Goal: Task Accomplishment & Management: Complete application form

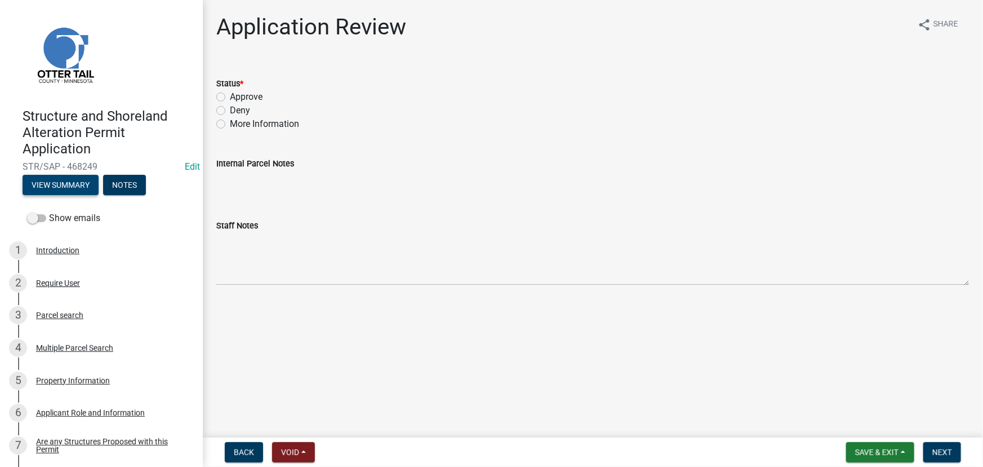
click at [61, 186] on button "View Summary" at bounding box center [61, 185] width 76 height 20
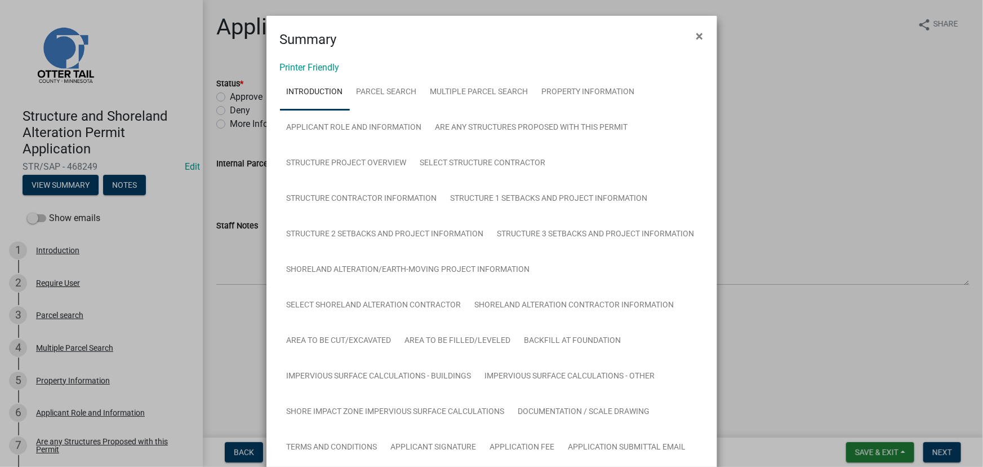
click at [301, 74] on link "Introduction" at bounding box center [315, 92] width 70 height 36
click at [302, 67] on link "Printer Friendly" at bounding box center [310, 67] width 60 height 11
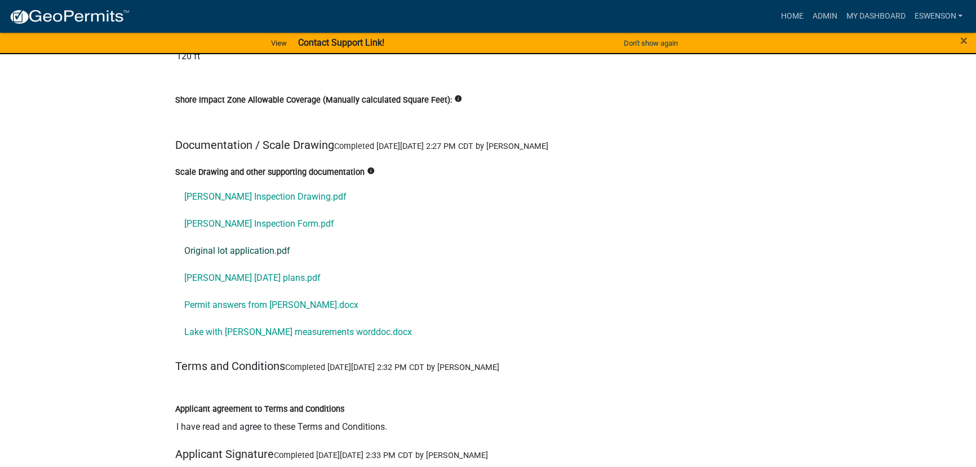
scroll to position [13318, 0]
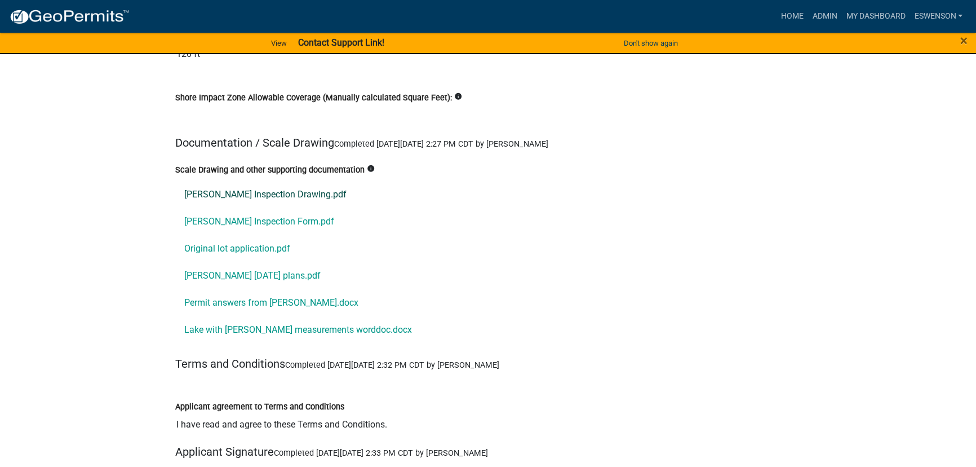
click at [269, 180] on link "Bubach Inspection Drawing.pdf" at bounding box center [488, 193] width 626 height 27
click at [224, 207] on link "Bubach Inspection Form.pdf" at bounding box center [488, 220] width 626 height 27
click at [234, 234] on link "Original lot application.pdf" at bounding box center [488, 247] width 626 height 27
click at [239, 261] on link "Bubach Sept 2025 plans.pdf" at bounding box center [488, 274] width 626 height 27
click at [216, 289] on link "Permit answers from Jeremy.docx" at bounding box center [488, 302] width 626 height 27
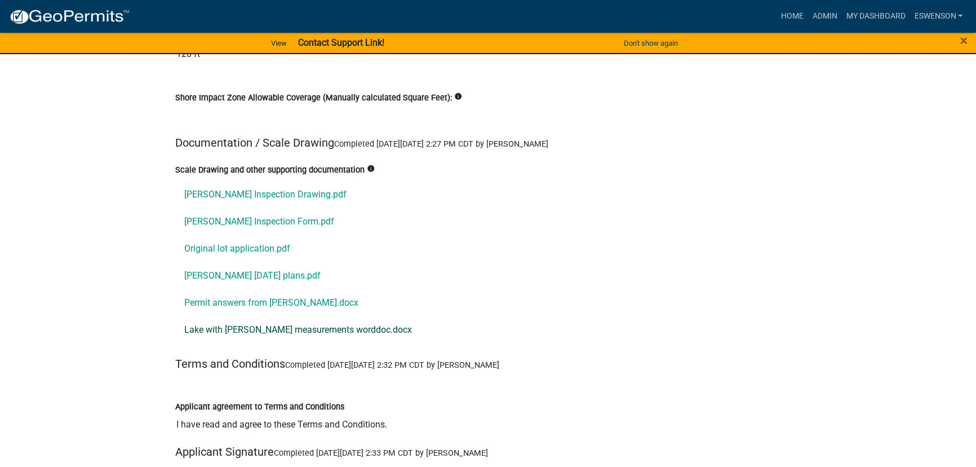
click at [264, 316] on link "Lake with Julie measurements worddoc.docx" at bounding box center [488, 329] width 626 height 27
click at [820, 16] on link "Admin" at bounding box center [825, 16] width 34 height 21
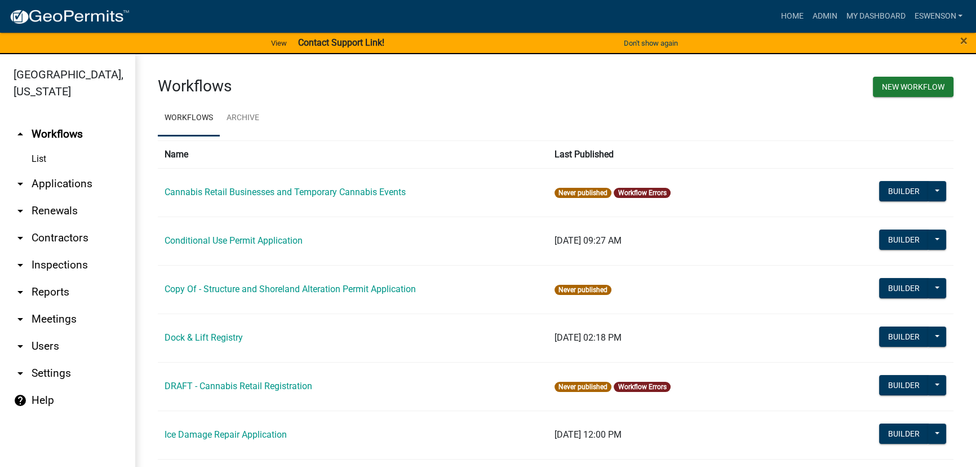
click at [95, 177] on link "arrow_drop_down Applications" at bounding box center [67, 183] width 135 height 27
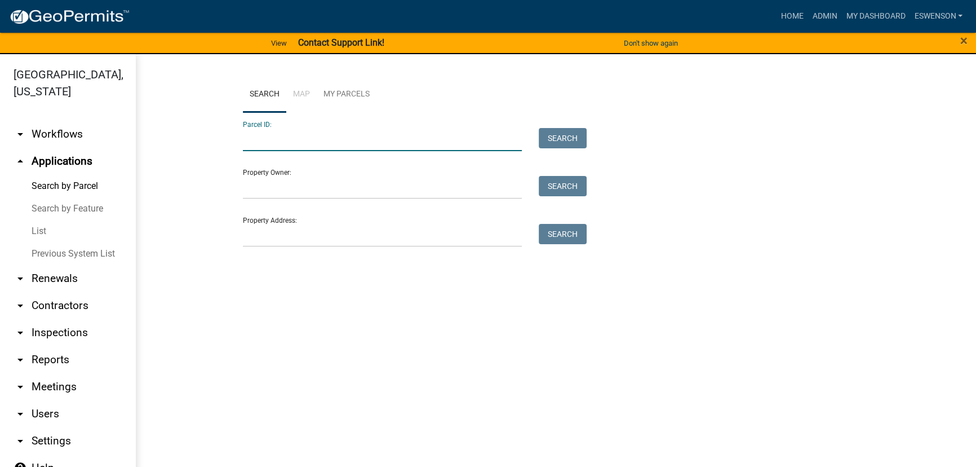
paste input "16000990687000"
type input "16000990687000"
click at [548, 141] on button "Search" at bounding box center [563, 138] width 48 height 20
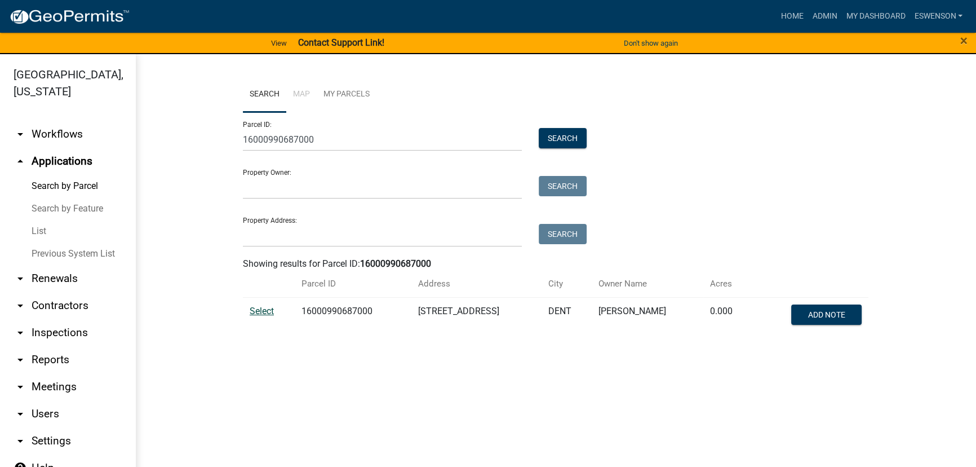
click at [259, 308] on span "Select" at bounding box center [262, 310] width 24 height 11
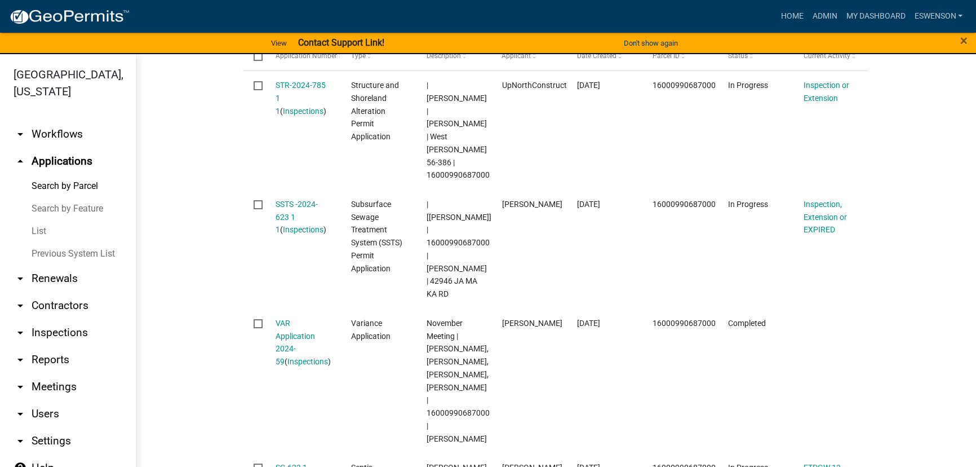
scroll to position [410, 0]
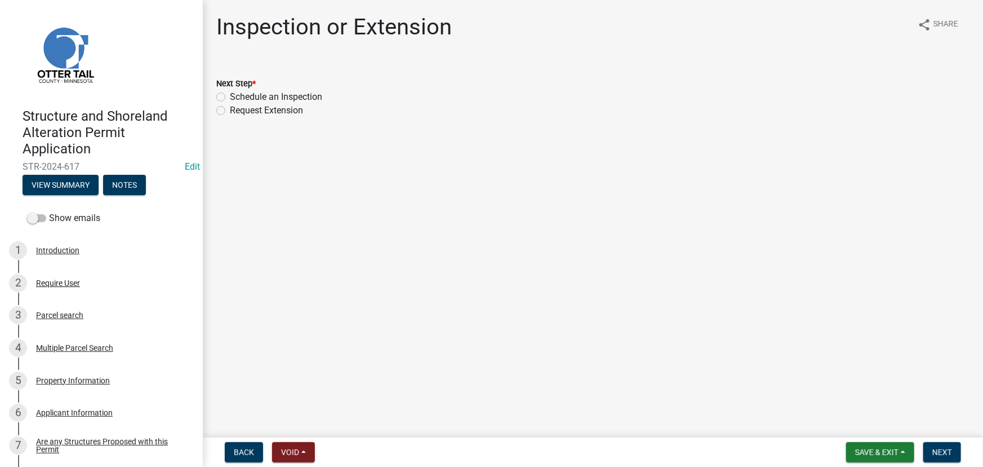
click at [281, 93] on label "Schedule an Inspection" at bounding box center [276, 97] width 92 height 14
click at [237, 93] on input "Schedule an Inspection" at bounding box center [233, 93] width 7 height 7
radio input "true"
drag, startPoint x: 931, startPoint y: 445, endPoint x: 833, endPoint y: 356, distance: 132.4
click at [931, 445] on button "Next" at bounding box center [943, 452] width 38 height 20
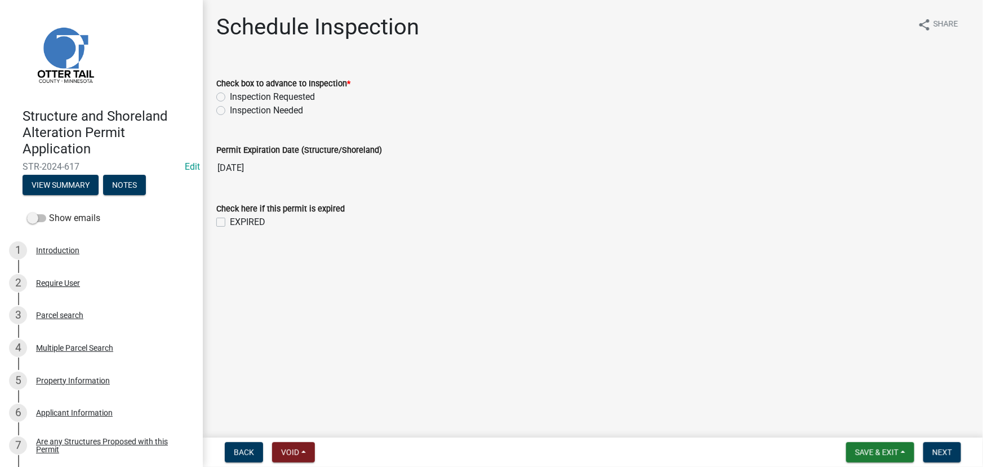
click at [284, 97] on label "Inspection Requested" at bounding box center [272, 97] width 85 height 14
click at [237, 97] on input "Inspection Requested" at bounding box center [233, 93] width 7 height 7
radio input "true"
click at [284, 104] on label "Inspection Needed" at bounding box center [266, 111] width 73 height 14
click at [237, 104] on input "Inspection Needed" at bounding box center [233, 107] width 7 height 7
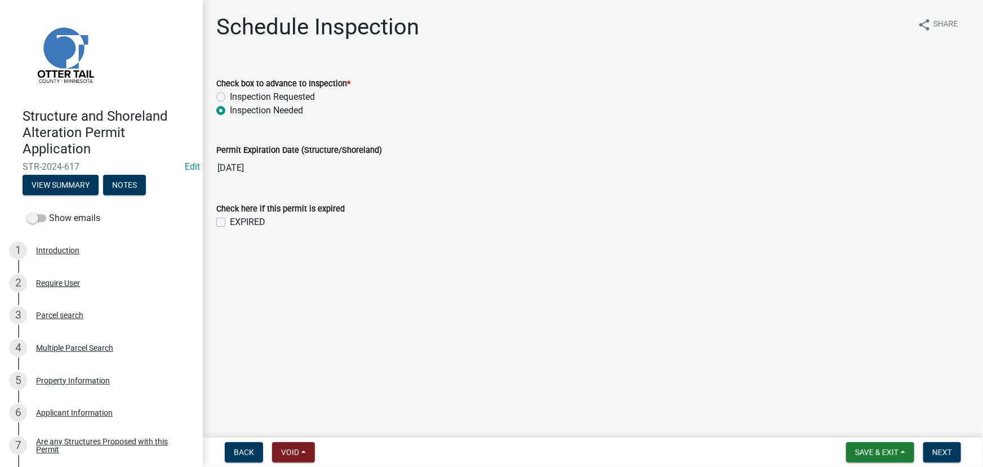
radio input "true"
click at [252, 220] on label "EXPIRED" at bounding box center [248, 222] width 36 height 14
click at [237, 220] on input "EXPIRED" at bounding box center [233, 218] width 7 height 7
checkbox input "true"
click at [948, 450] on span "Next" at bounding box center [943, 451] width 20 height 9
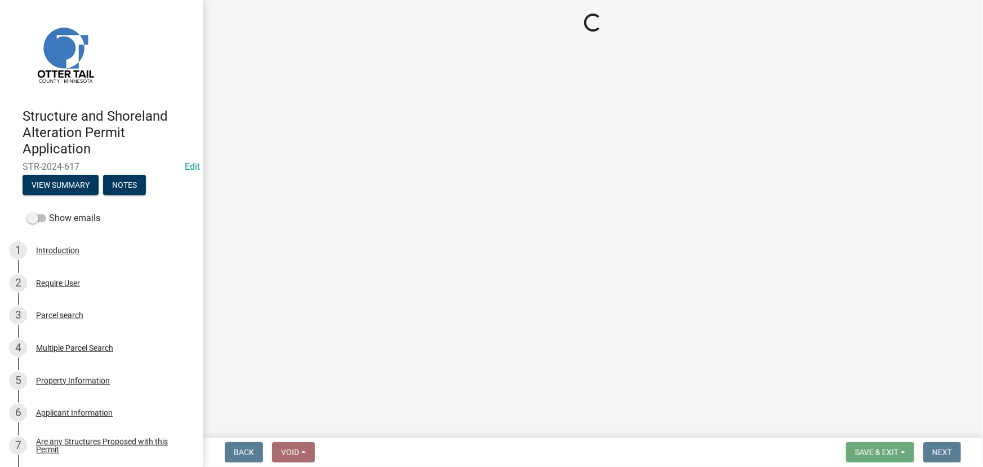
select select "710d5f49-2663-4e73-9718-d0c4e189f5ed"
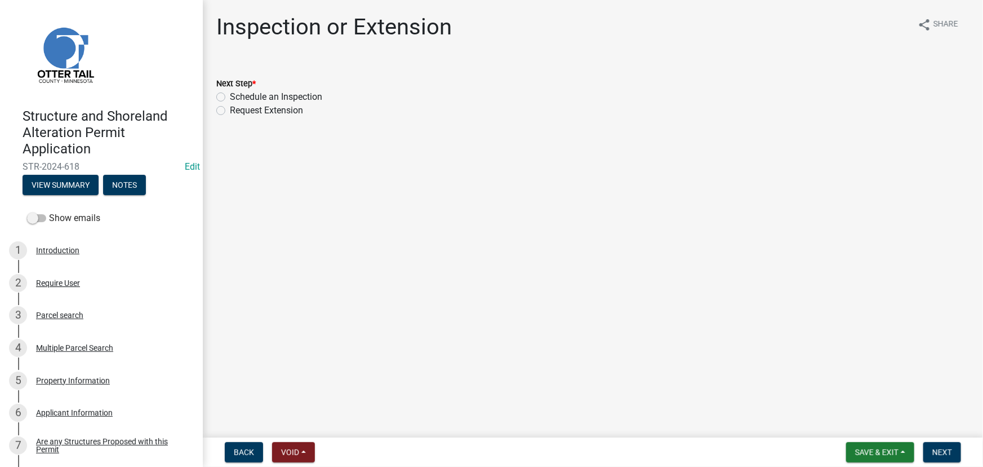
click at [268, 89] on div "Next Step *" at bounding box center [592, 84] width 753 height 14
click at [267, 100] on label "Schedule an Inspection" at bounding box center [276, 97] width 92 height 14
click at [237, 97] on input "Schedule an Inspection" at bounding box center [233, 93] width 7 height 7
radio input "true"
click at [950, 456] on span "Next" at bounding box center [943, 451] width 20 height 9
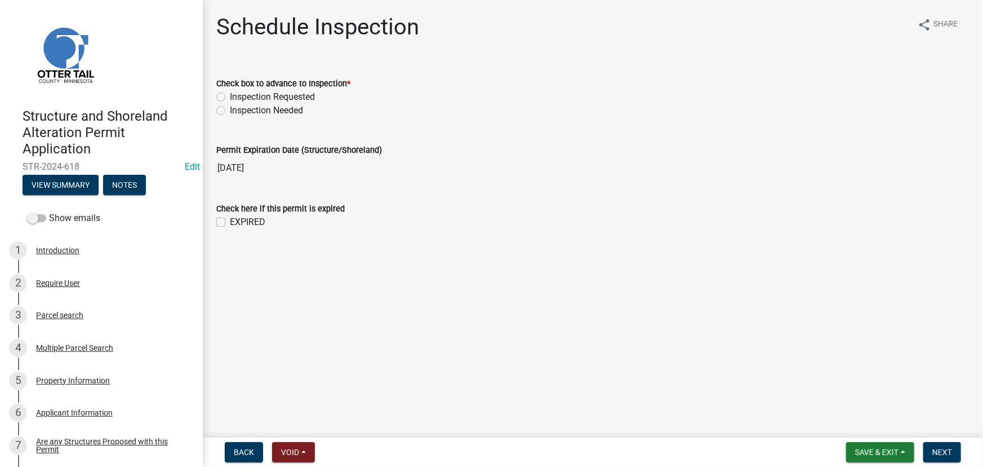
click at [302, 100] on label "Inspection Requested" at bounding box center [272, 97] width 85 height 14
click at [237, 97] on input "Inspection Requested" at bounding box center [233, 93] width 7 height 7
radio input "true"
click at [276, 102] on label "Inspection Requested" at bounding box center [272, 97] width 85 height 14
click at [237, 97] on input "Inspection Requested" at bounding box center [233, 93] width 7 height 7
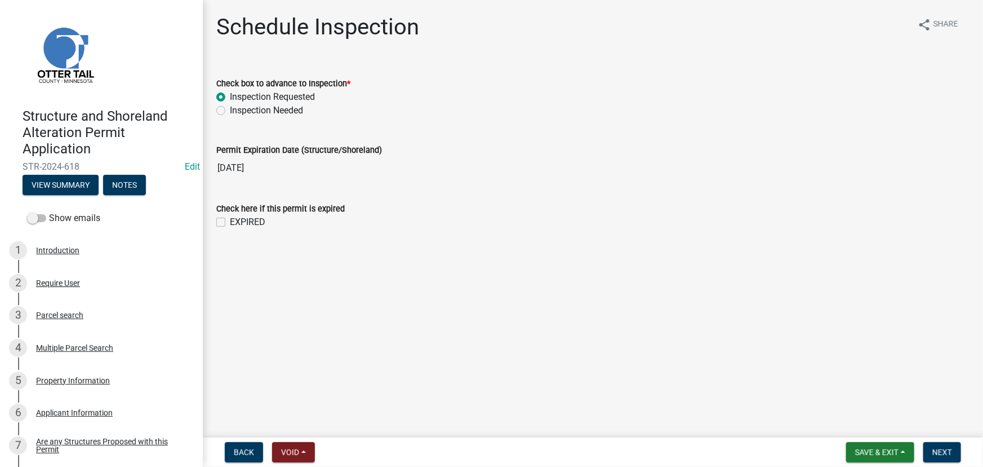
click at [271, 109] on label "Inspection Needed" at bounding box center [266, 111] width 73 height 14
click at [237, 109] on input "Inspection Needed" at bounding box center [233, 107] width 7 height 7
radio input "true"
click at [258, 218] on label "EXPIRED" at bounding box center [248, 222] width 36 height 14
click at [237, 218] on input "EXPIRED" at bounding box center [233, 218] width 7 height 7
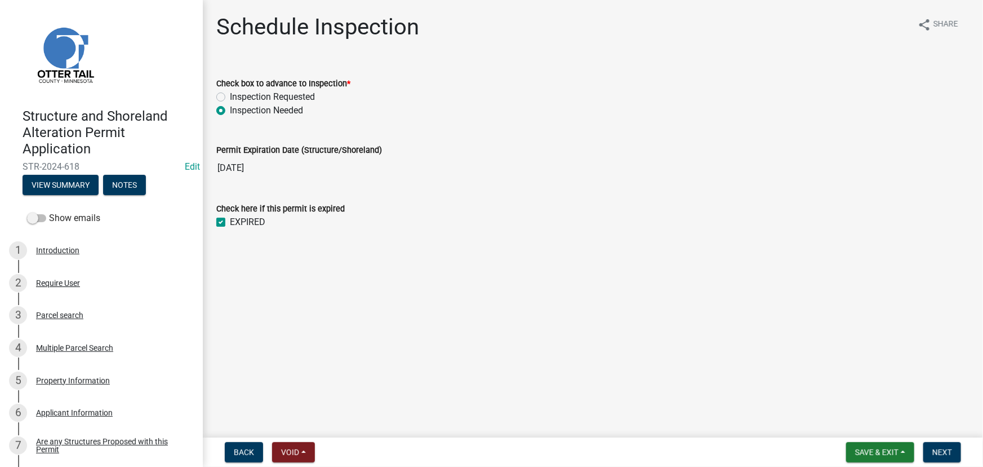
checkbox input "true"
click at [943, 448] on span "Next" at bounding box center [943, 451] width 20 height 9
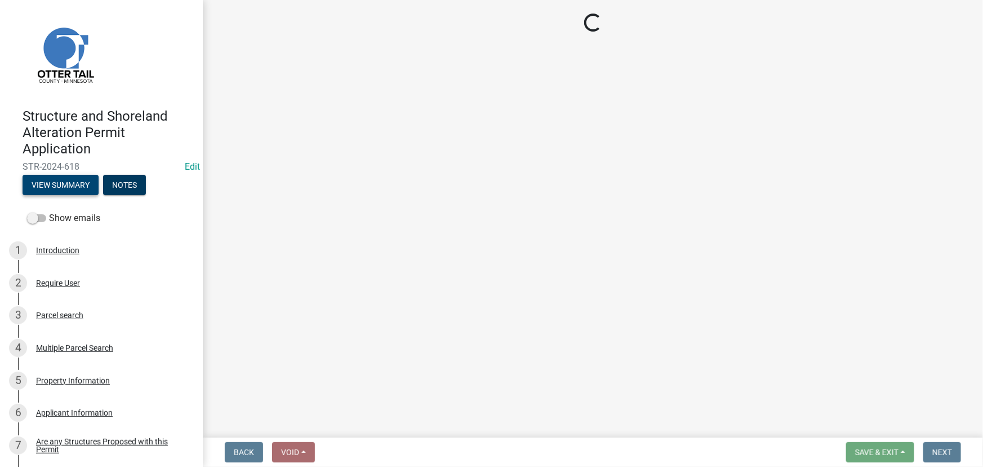
select select "710d5f49-2663-4e73-9718-d0c4e189f5ed"
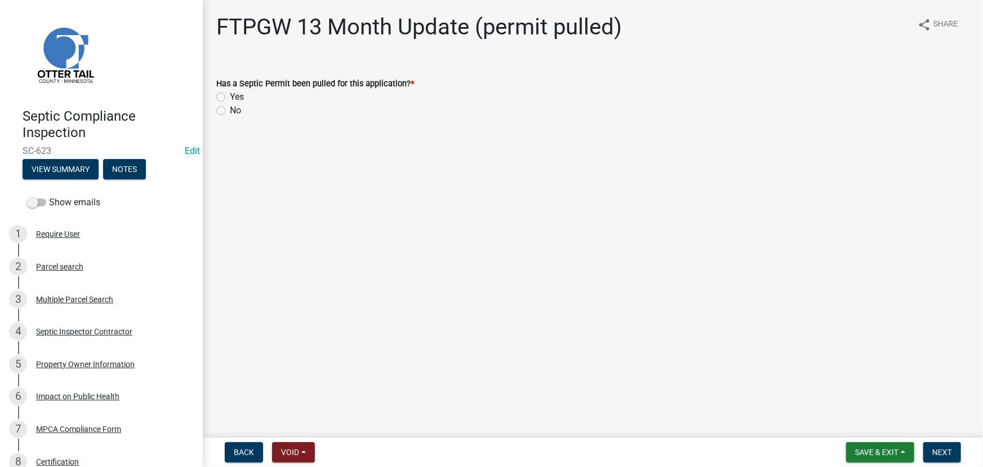
drag, startPoint x: 239, startPoint y: 100, endPoint x: 287, endPoint y: 138, distance: 61.3
click at [239, 100] on label "Yes" at bounding box center [237, 97] width 14 height 14
click at [237, 97] on input "Yes" at bounding box center [233, 93] width 7 height 7
radio input "true"
click at [949, 450] on span "Next" at bounding box center [943, 451] width 20 height 9
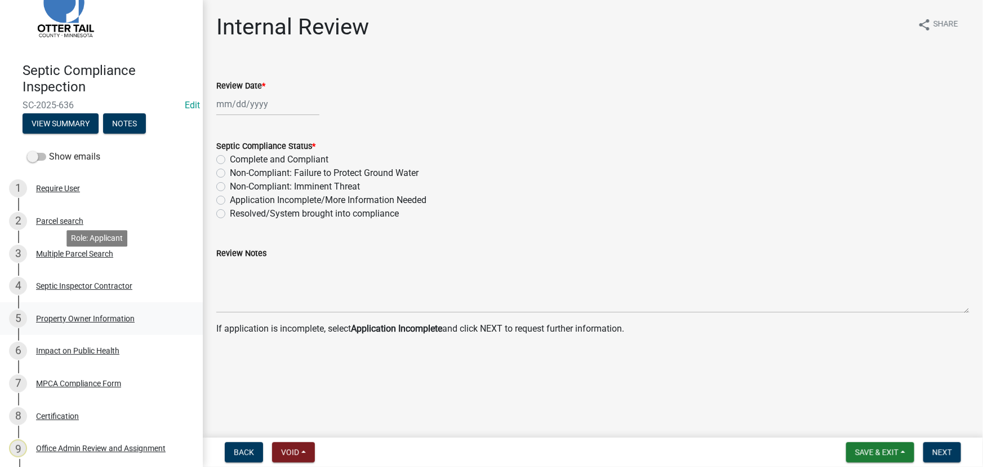
scroll to position [102, 0]
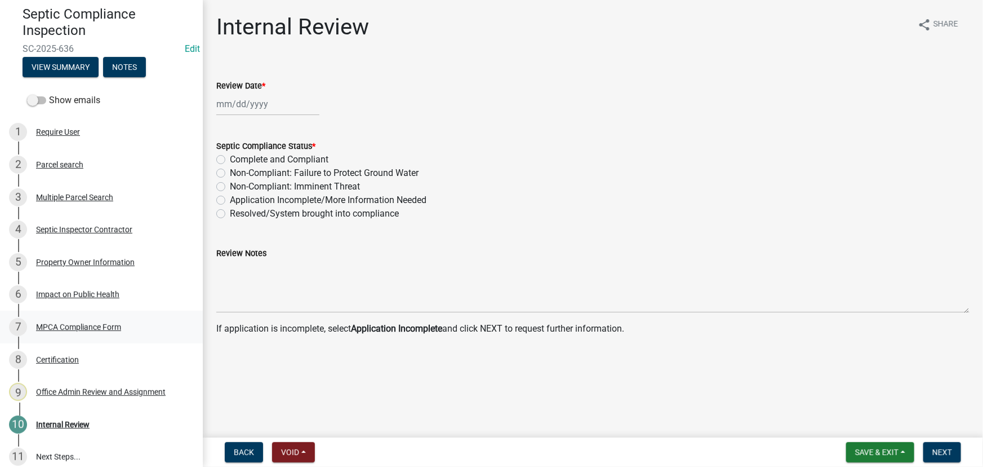
click at [107, 331] on div "7 MPCA Compliance Form" at bounding box center [97, 327] width 176 height 18
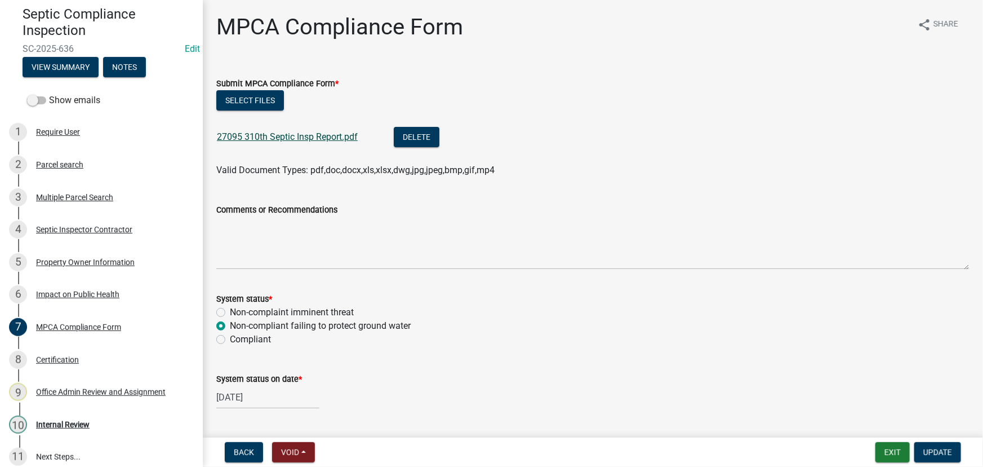
click at [280, 132] on link "27095 310th Septic Insp Report.pdf" at bounding box center [287, 136] width 141 height 11
